Goal: Task Accomplishment & Management: Manage account settings

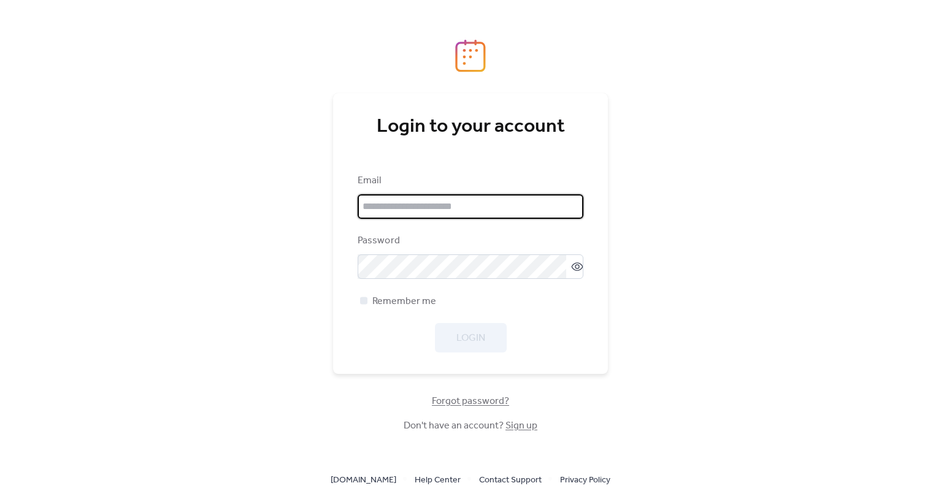
type input "**********"
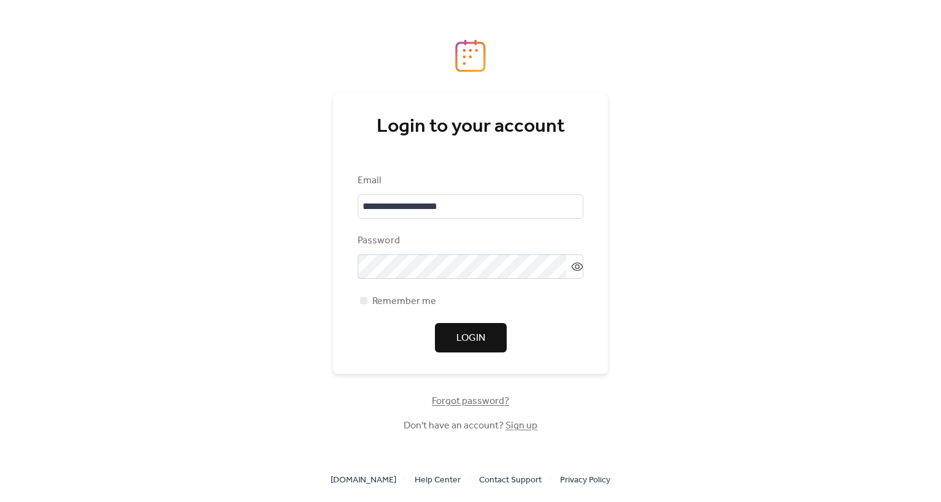
click at [469, 327] on button "Login" at bounding box center [471, 337] width 72 height 29
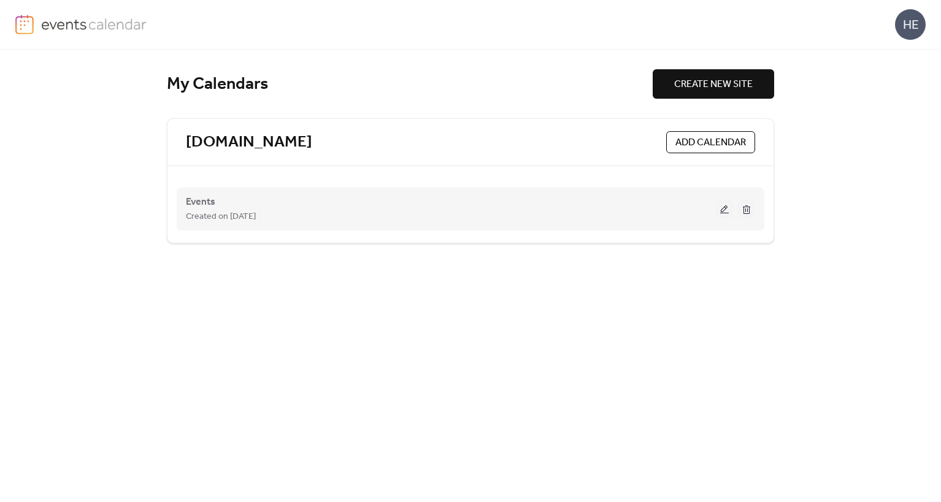
click at [394, 213] on div "Created on [DATE]" at bounding box center [451, 216] width 530 height 15
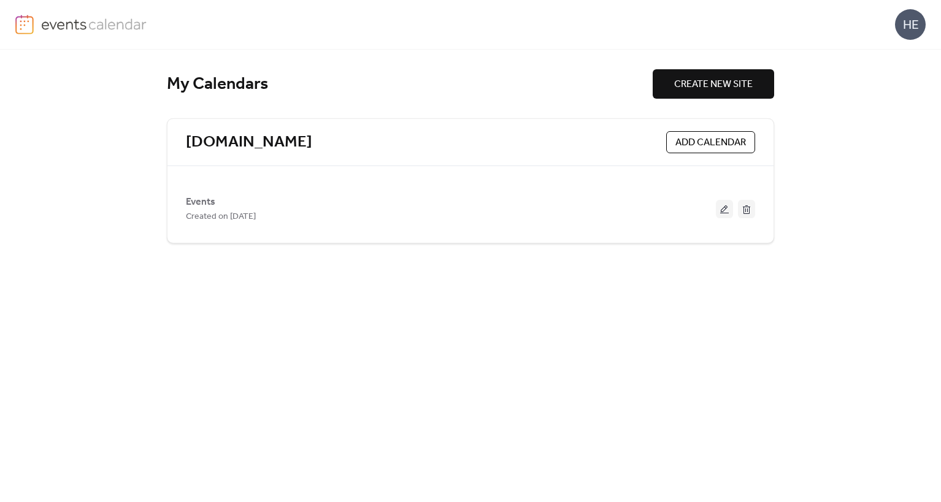
click at [728, 209] on button at bounding box center [724, 209] width 17 height 18
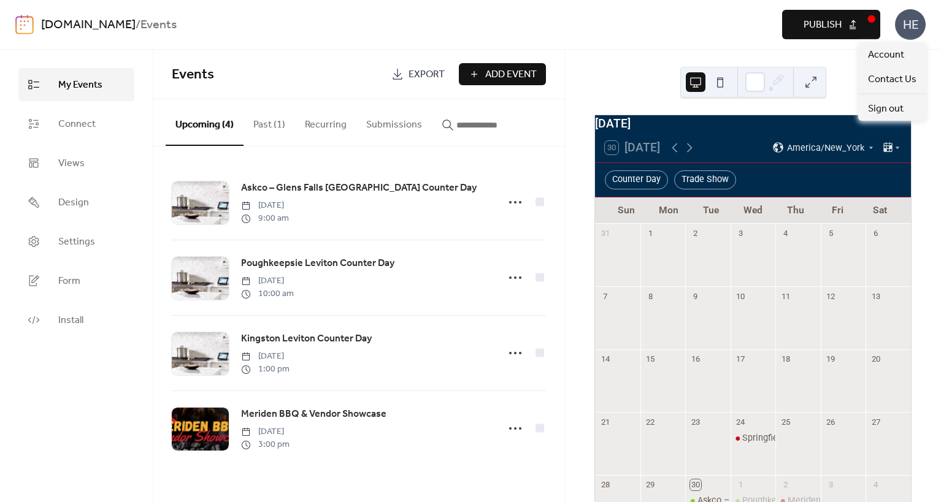
click at [898, 29] on div "HE" at bounding box center [910, 24] width 31 height 31
click at [892, 53] on span "Account" at bounding box center [886, 55] width 36 height 15
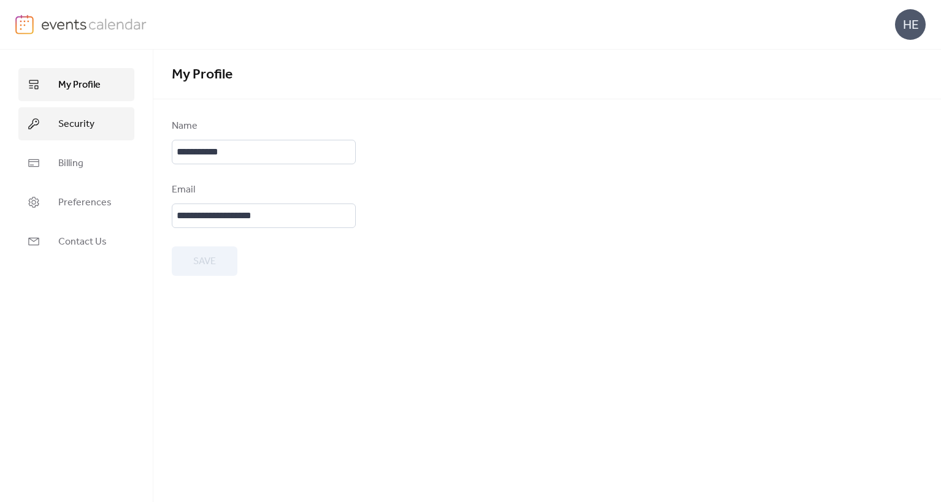
click at [94, 120] on link "Security" at bounding box center [76, 123] width 116 height 33
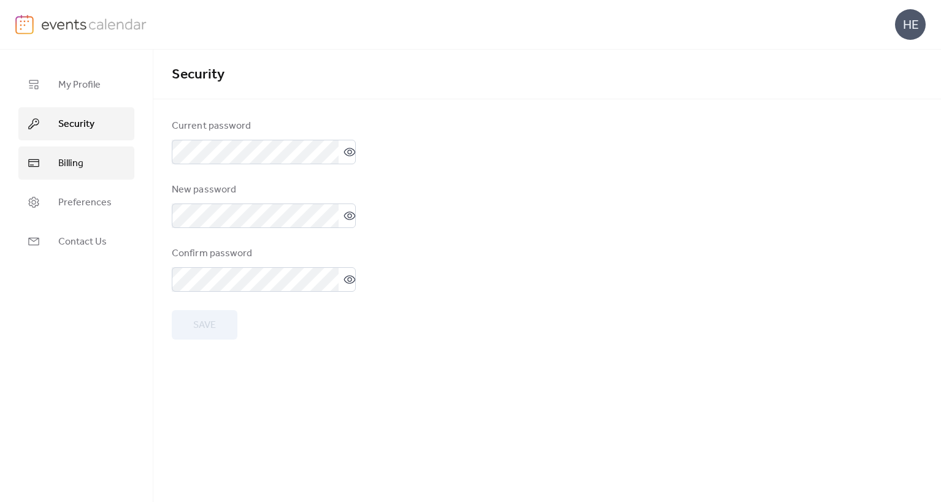
click at [80, 151] on link "Billing" at bounding box center [76, 163] width 116 height 33
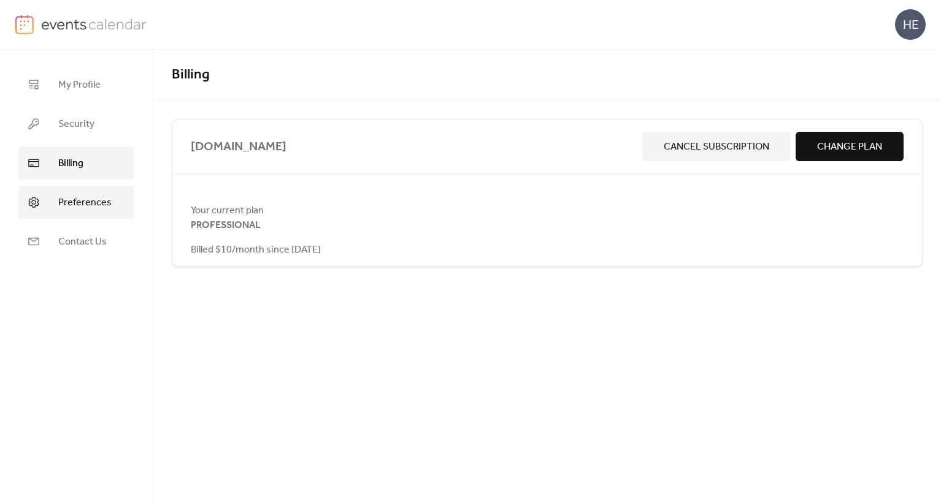
click at [84, 200] on span "Preferences" at bounding box center [84, 203] width 53 height 15
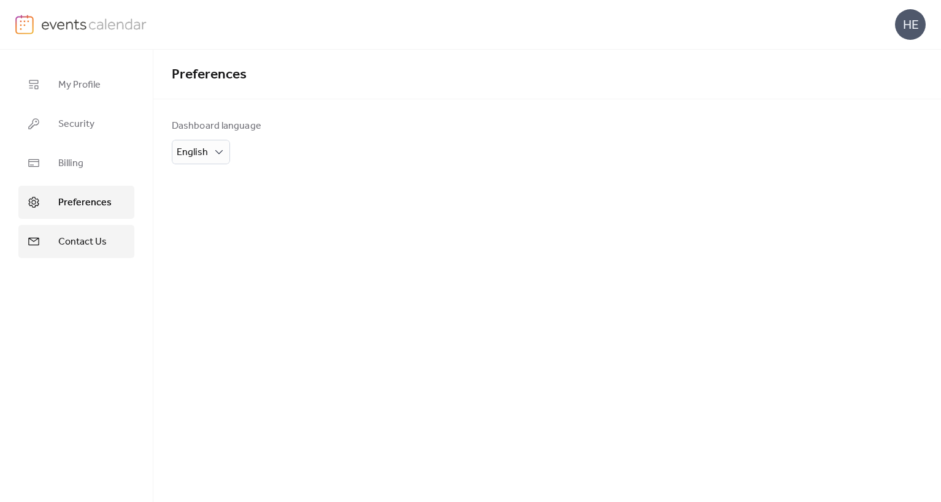
click at [80, 236] on span "Contact Us" at bounding box center [82, 242] width 48 height 15
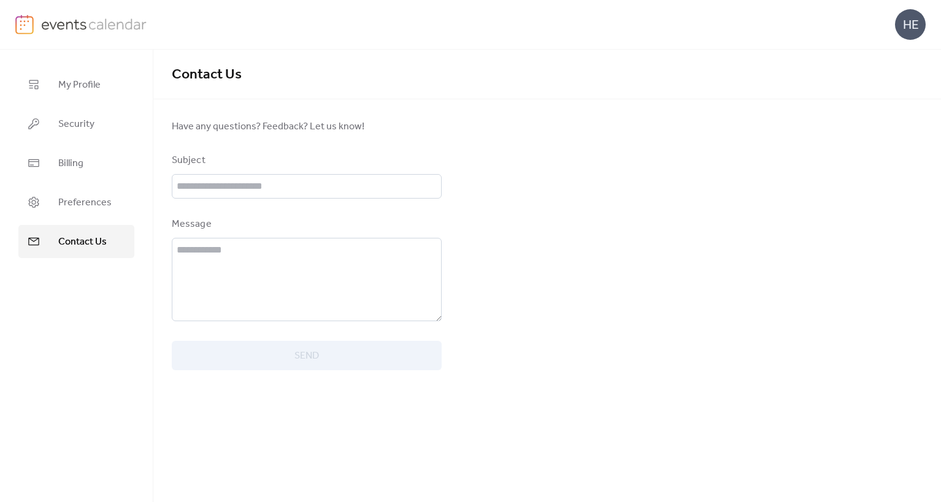
click at [60, 27] on img at bounding box center [94, 24] width 106 height 18
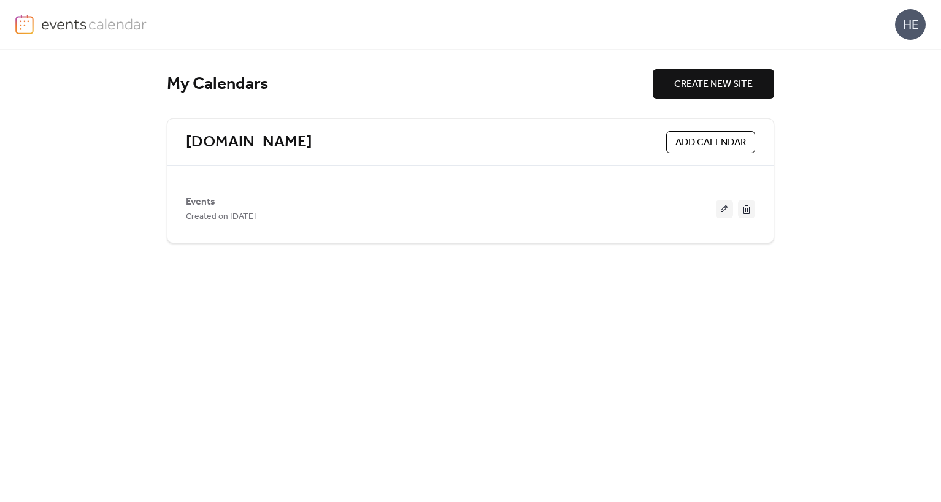
click at [465, 182] on div "Events Created on [DATE]" at bounding box center [470, 204] width 569 height 58
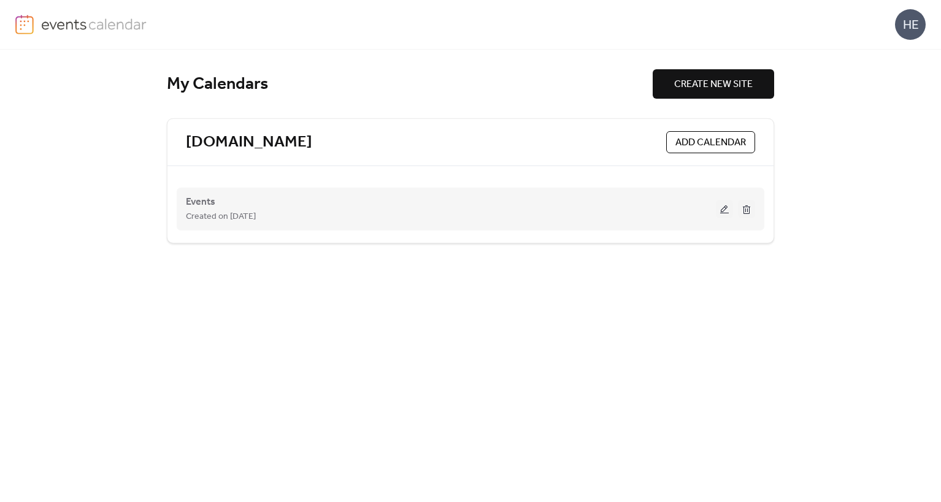
click at [724, 204] on button at bounding box center [724, 209] width 17 height 18
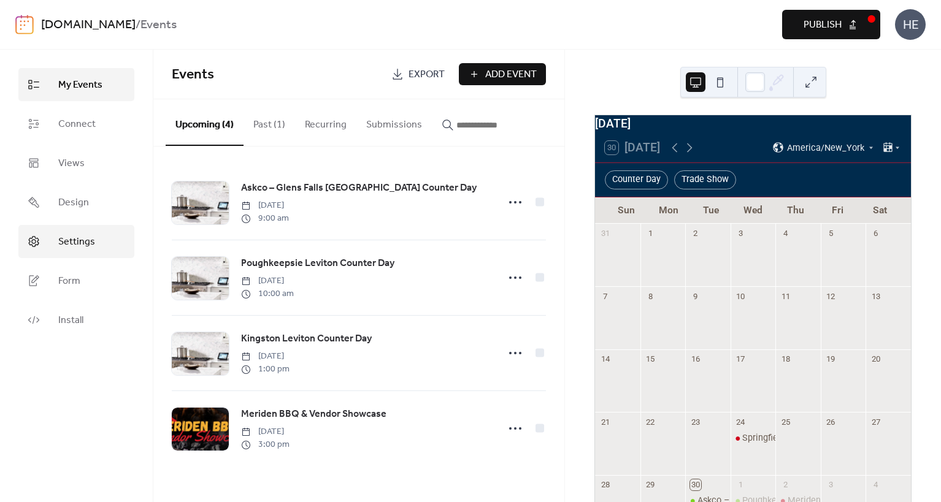
click at [86, 242] on span "Settings" at bounding box center [76, 242] width 37 height 15
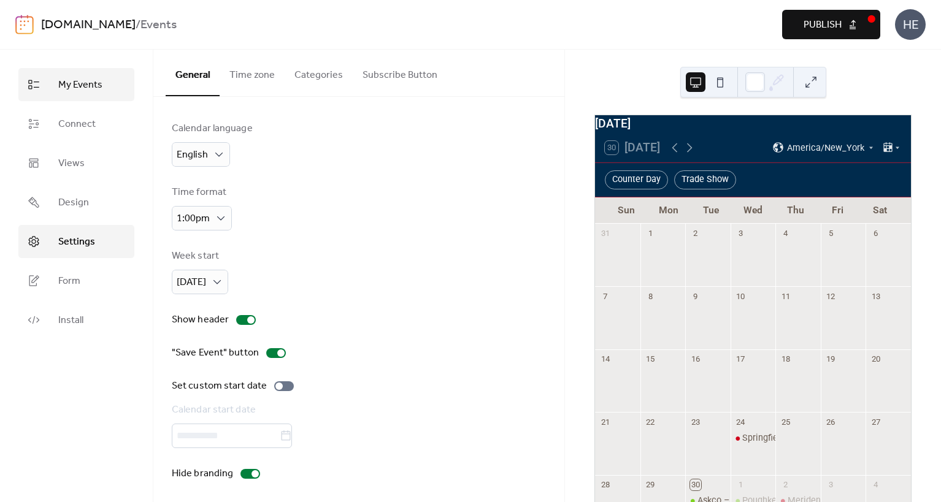
click at [79, 83] on span "My Events" at bounding box center [80, 85] width 44 height 15
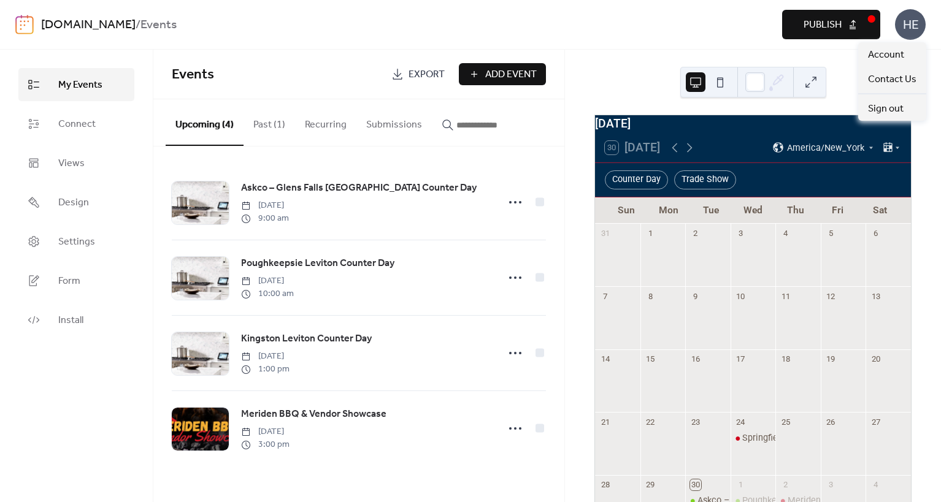
click at [903, 27] on div "HE" at bounding box center [910, 24] width 31 height 31
click at [904, 27] on div "HE" at bounding box center [910, 24] width 31 height 31
click at [868, 59] on span "Account" at bounding box center [886, 55] width 36 height 15
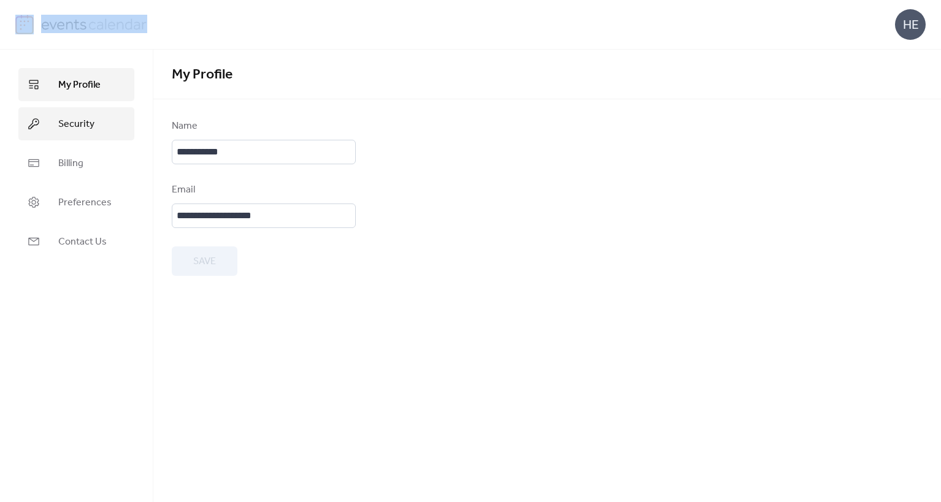
click at [88, 109] on link "Security" at bounding box center [76, 123] width 116 height 33
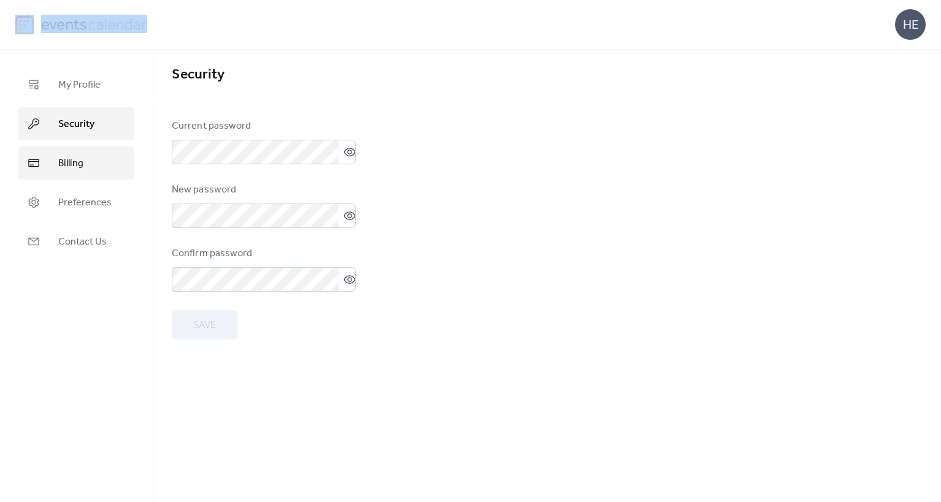
click at [84, 148] on link "Billing" at bounding box center [76, 163] width 116 height 33
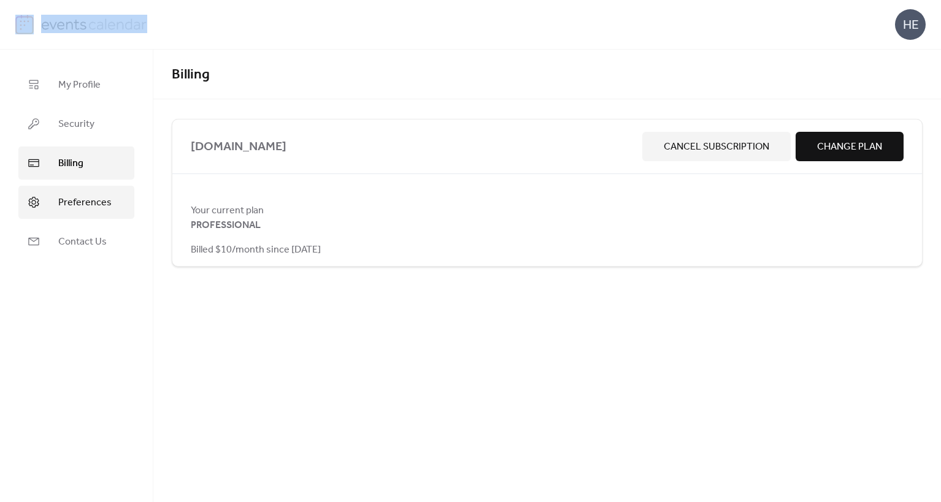
click at [84, 197] on span "Preferences" at bounding box center [84, 203] width 53 height 15
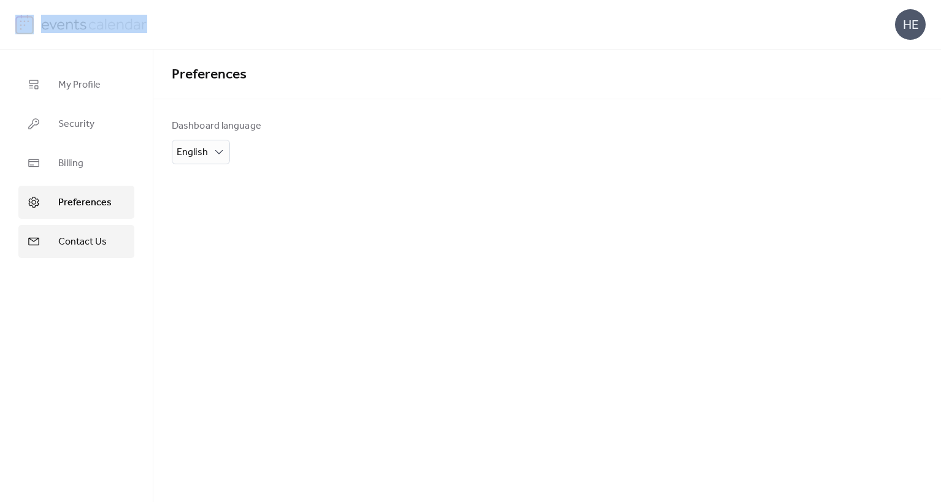
click at [83, 231] on link "Contact Us" at bounding box center [76, 241] width 116 height 33
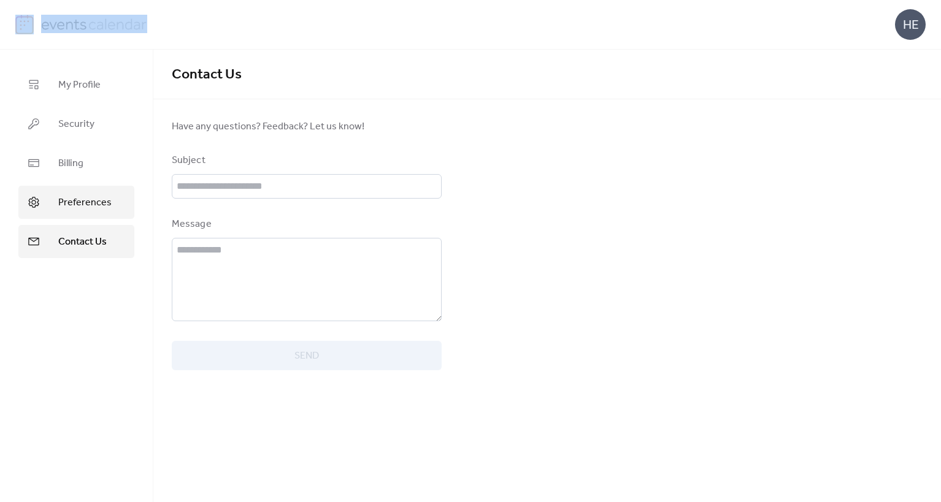
click at [85, 202] on span "Preferences" at bounding box center [84, 203] width 53 height 15
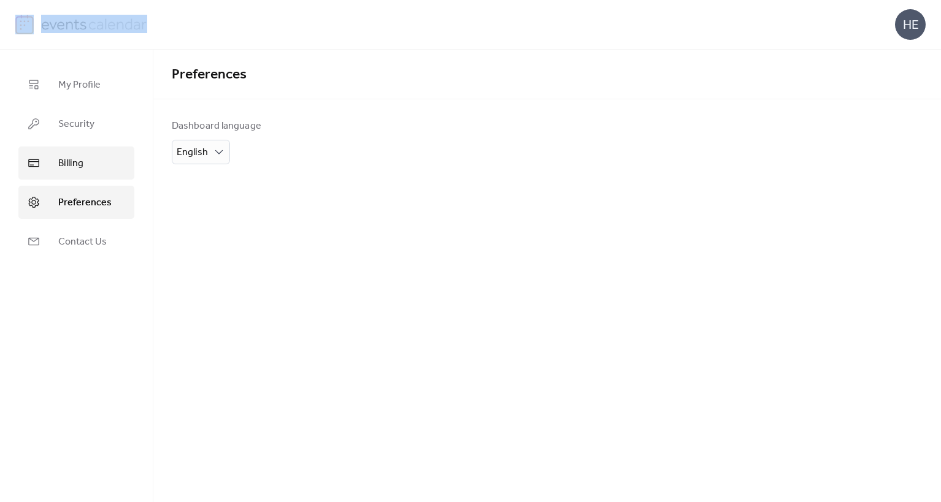
click at [83, 171] on link "Billing" at bounding box center [76, 163] width 116 height 33
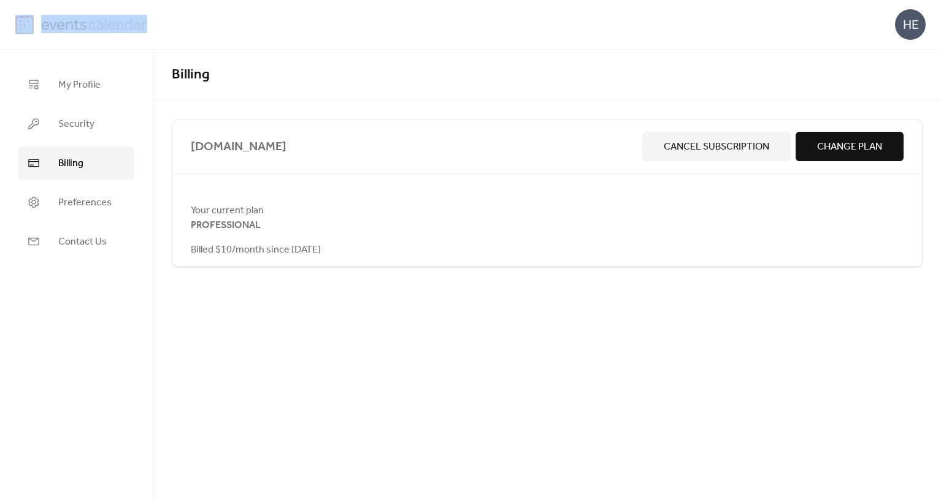
click at [16, 15] on img at bounding box center [24, 25] width 18 height 20
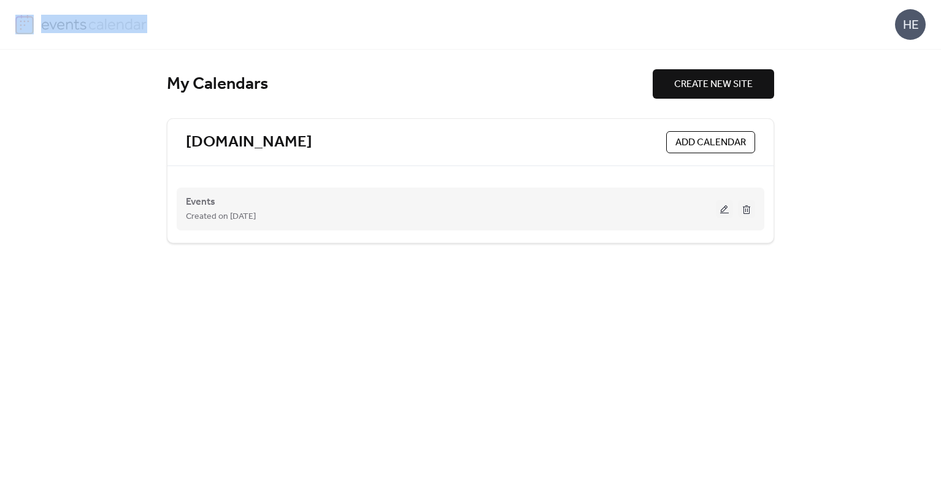
click at [723, 213] on button at bounding box center [724, 209] width 17 height 18
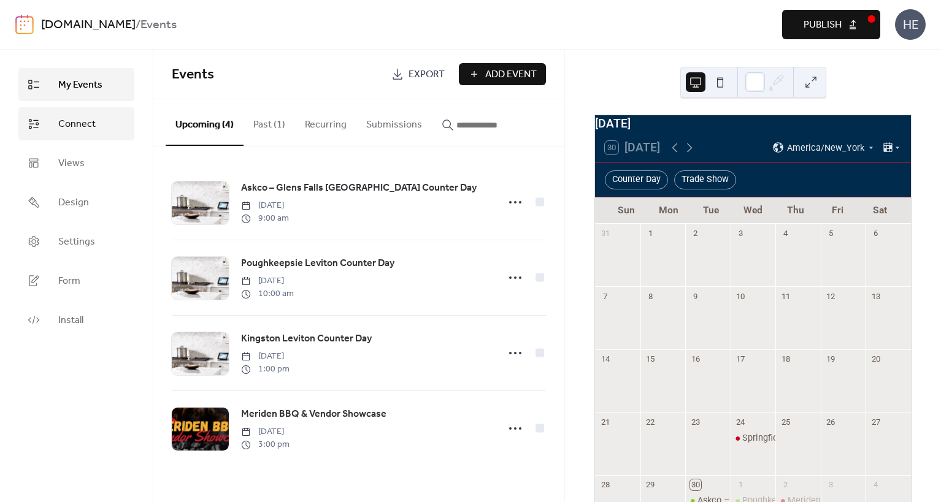
click at [77, 122] on span "Connect" at bounding box center [76, 124] width 37 height 15
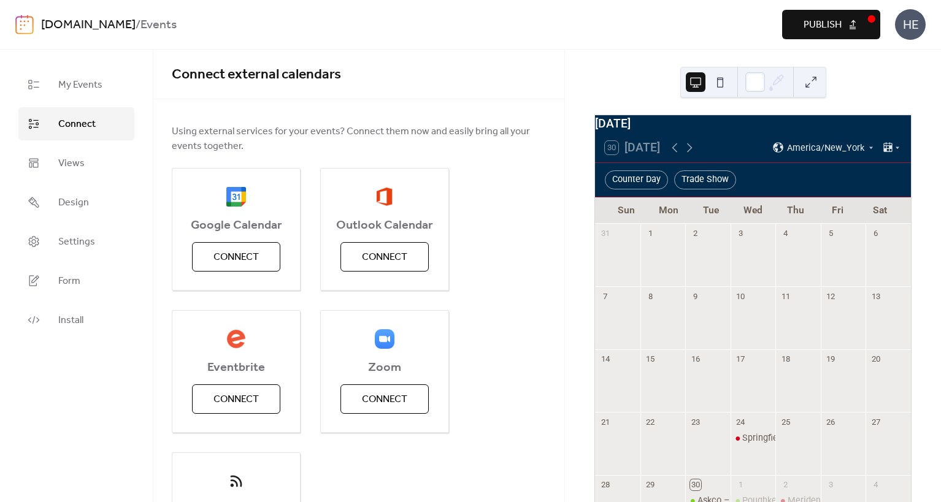
scroll to position [124, 0]
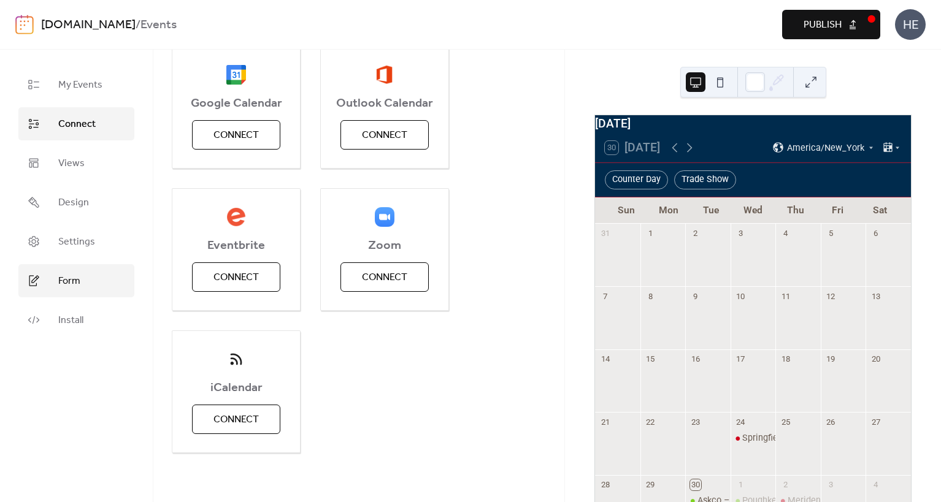
click at [75, 293] on link "Form" at bounding box center [76, 280] width 116 height 33
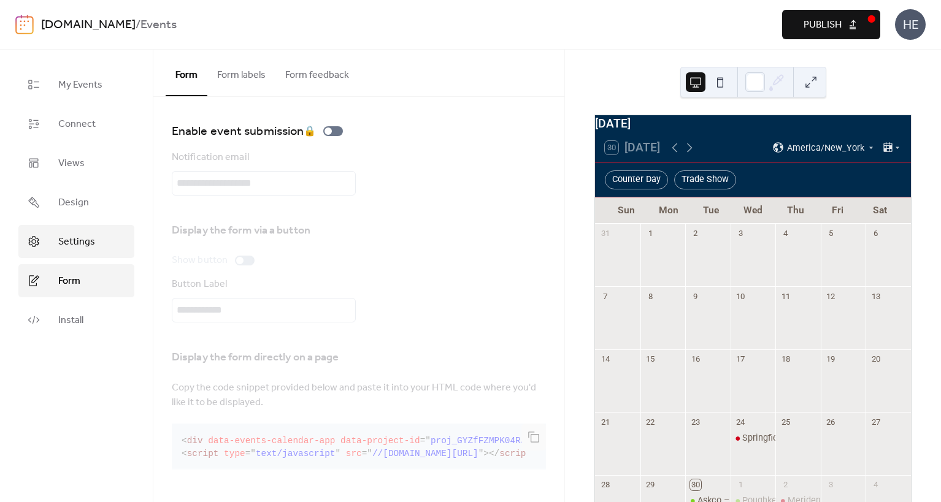
click at [83, 242] on span "Settings" at bounding box center [76, 242] width 37 height 15
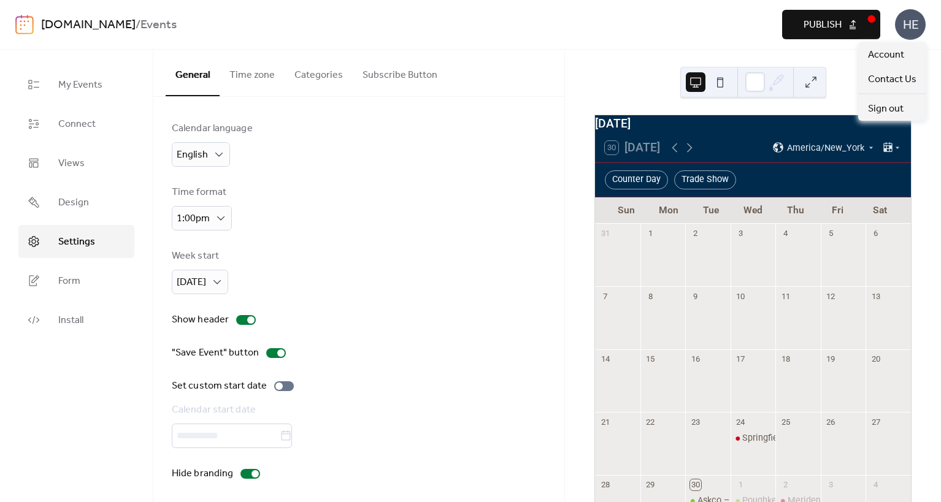
click at [913, 26] on div "HE" at bounding box center [910, 24] width 31 height 31
click at [489, 29] on div "Preview Publish" at bounding box center [681, 24] width 397 height 29
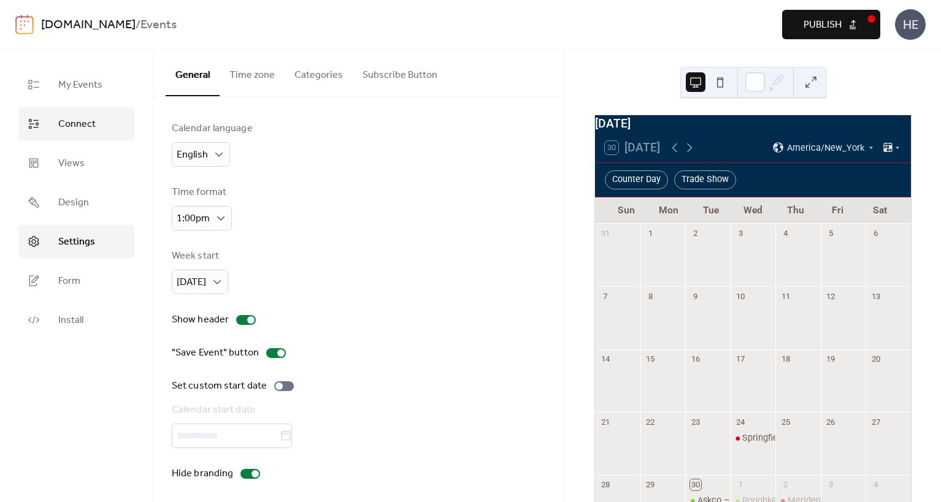
click at [96, 119] on link "Connect" at bounding box center [76, 123] width 116 height 33
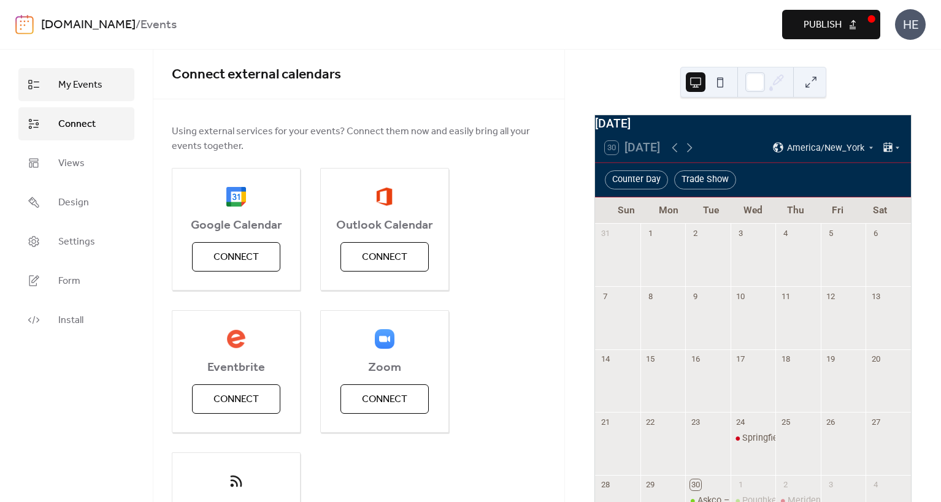
click at [96, 90] on span "My Events" at bounding box center [80, 85] width 44 height 15
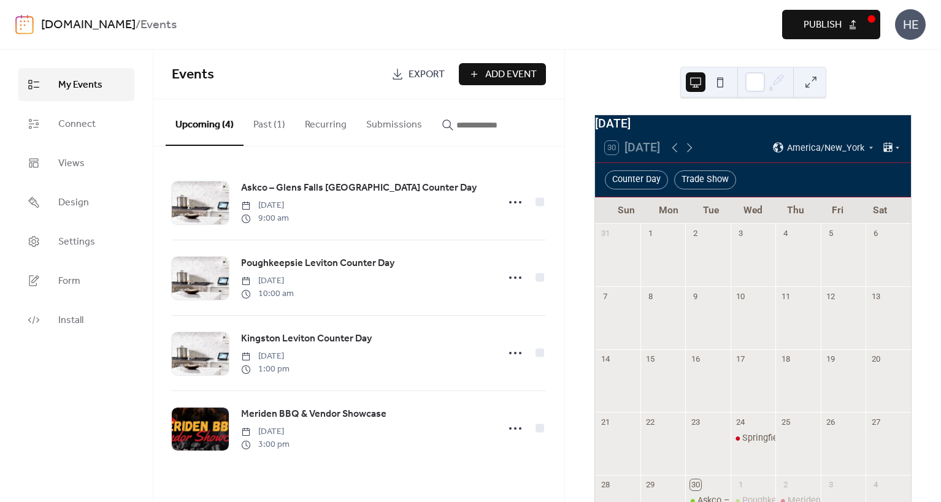
click at [915, 27] on div "HE" at bounding box center [910, 24] width 31 height 31
click at [899, 60] on span "Account" at bounding box center [886, 55] width 36 height 15
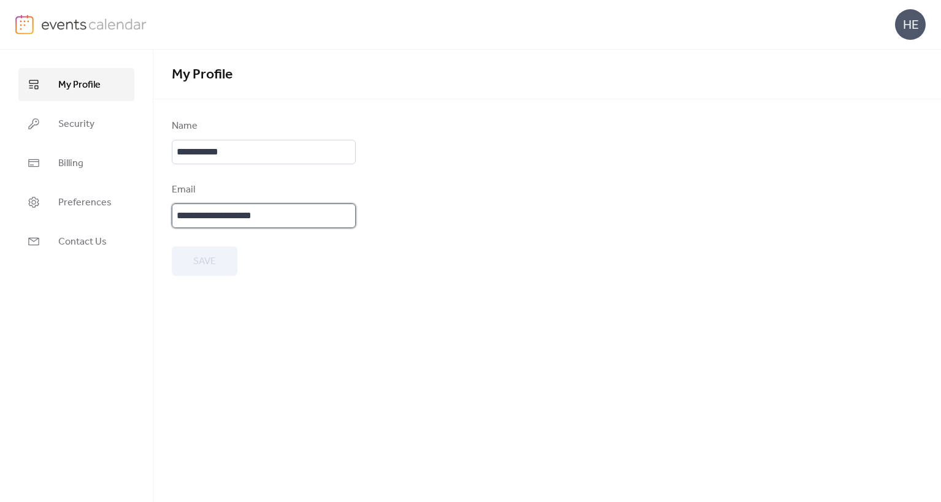
click at [238, 215] on input "**********" at bounding box center [264, 216] width 184 height 25
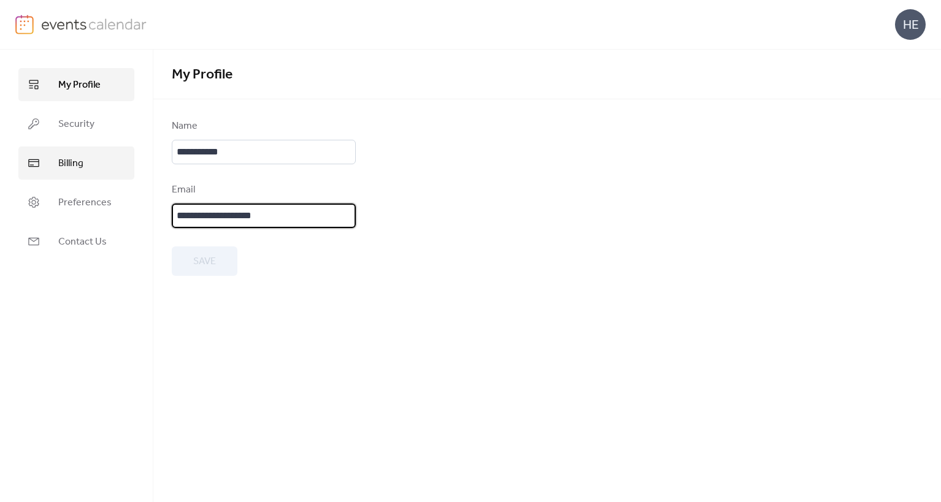
click at [112, 157] on link "Billing" at bounding box center [76, 163] width 116 height 33
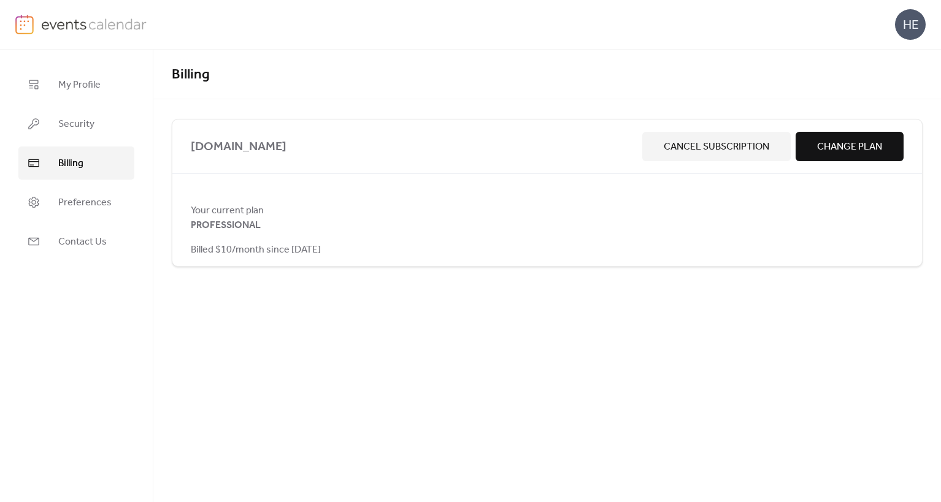
click at [814, 140] on button "Change Plan" at bounding box center [850, 146] width 108 height 29
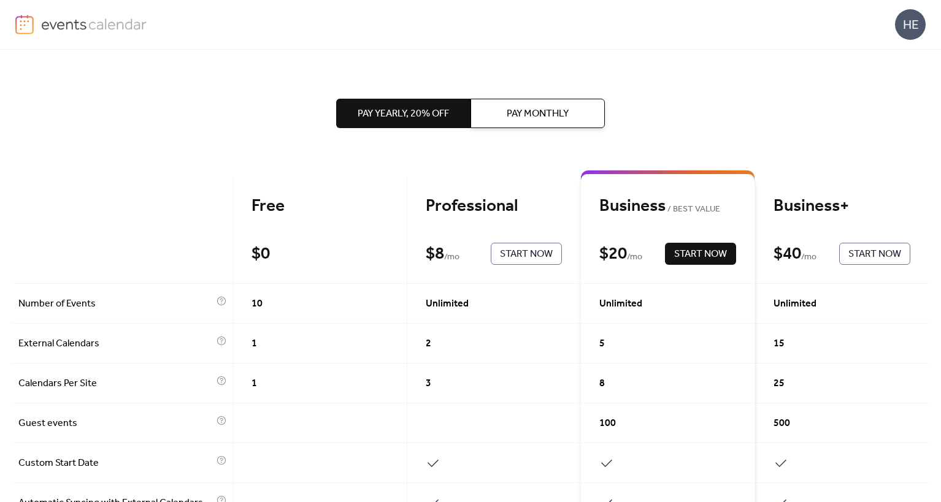
click at [910, 23] on div "HE" at bounding box center [910, 24] width 31 height 31
click at [884, 61] on span "Account" at bounding box center [886, 55] width 36 height 15
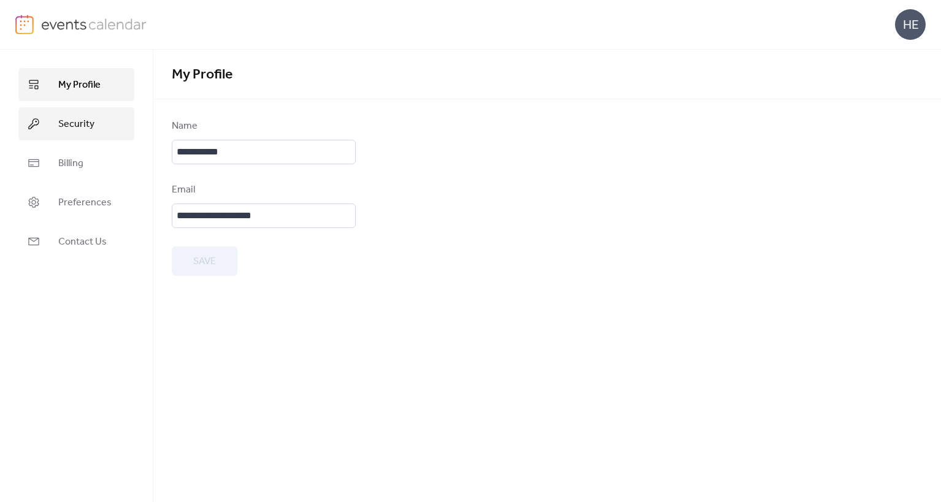
click at [99, 113] on link "Security" at bounding box center [76, 123] width 116 height 33
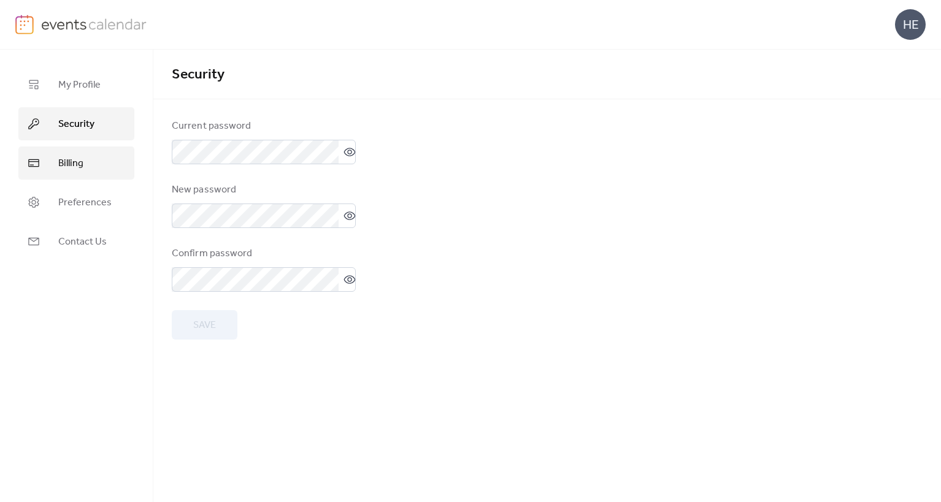
click at [81, 164] on span "Billing" at bounding box center [70, 163] width 25 height 15
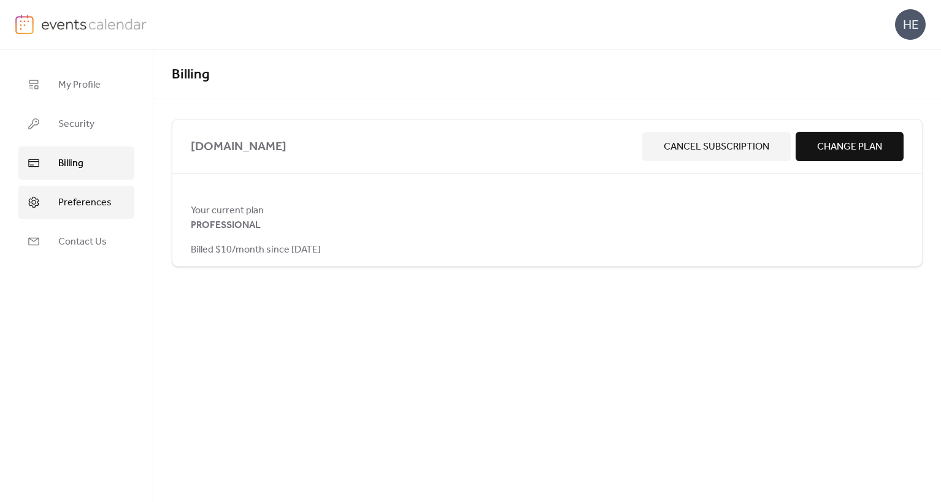
click at [77, 204] on span "Preferences" at bounding box center [84, 203] width 53 height 15
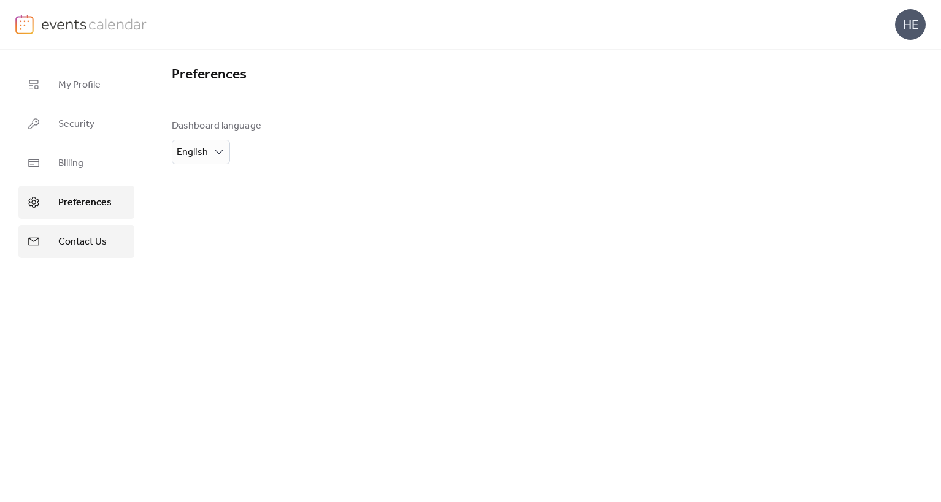
click at [79, 235] on span "Contact Us" at bounding box center [82, 242] width 48 height 15
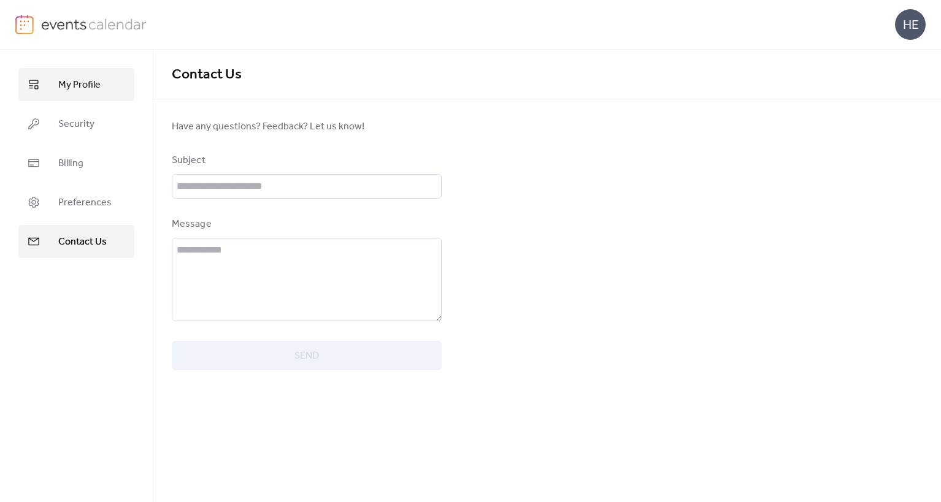
click at [83, 90] on span "My Profile" at bounding box center [79, 85] width 42 height 15
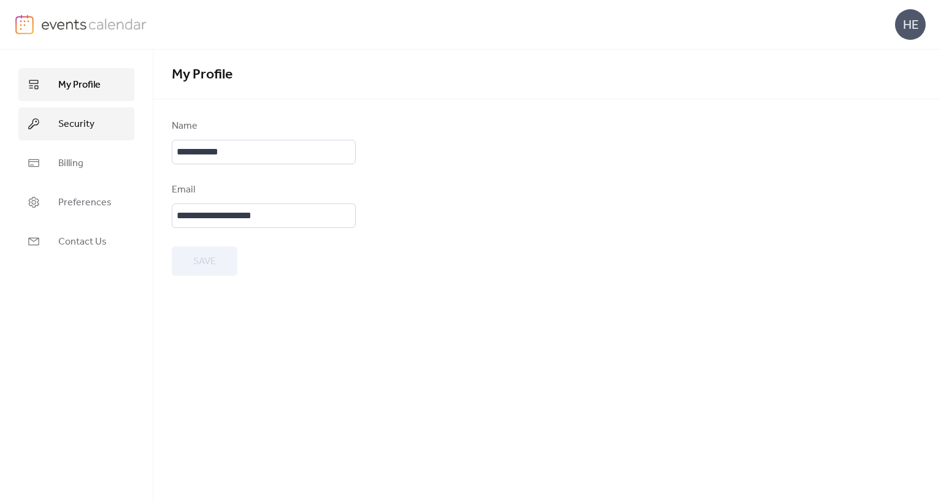
click at [77, 117] on span "Security" at bounding box center [76, 124] width 36 height 15
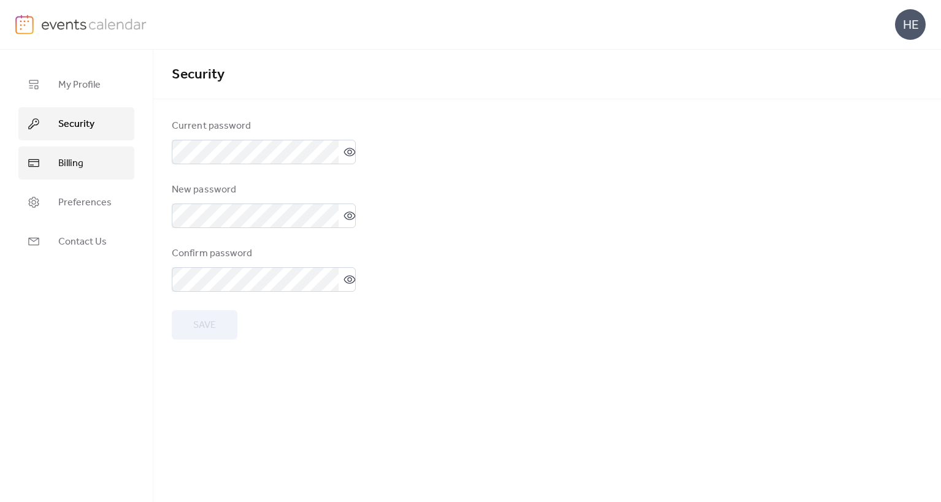
click at [83, 161] on span "Billing" at bounding box center [70, 163] width 25 height 15
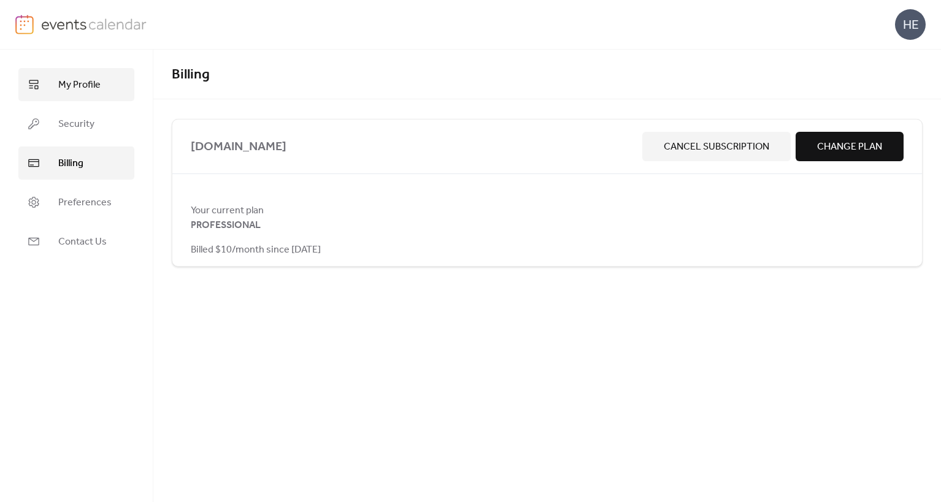
click at [76, 80] on span "My Profile" at bounding box center [79, 85] width 42 height 15
